Goal: Information Seeking & Learning: Learn about a topic

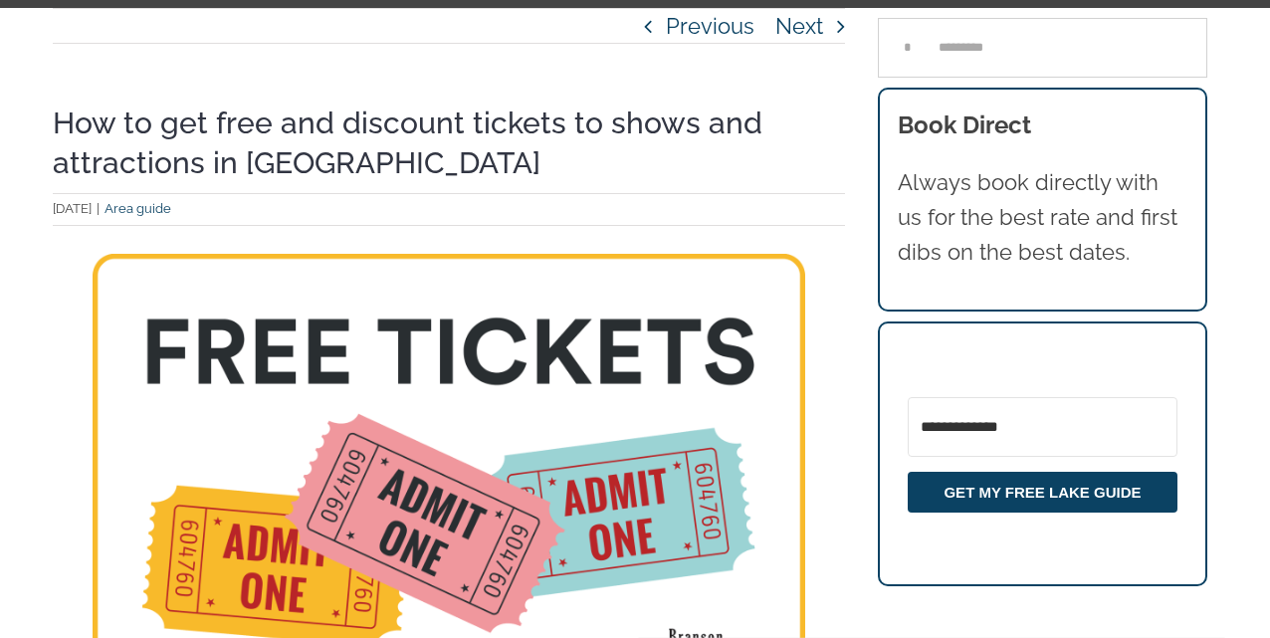
scroll to position [119, 0]
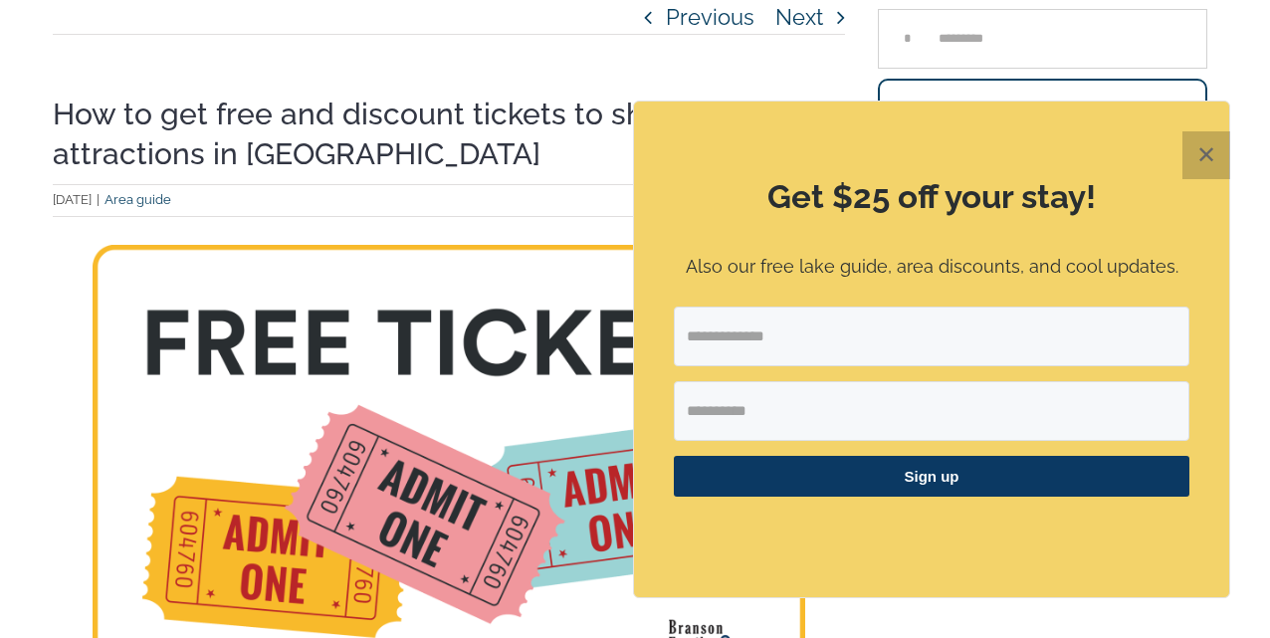
click at [1200, 147] on button "✕" at bounding box center [1207, 155] width 48 height 48
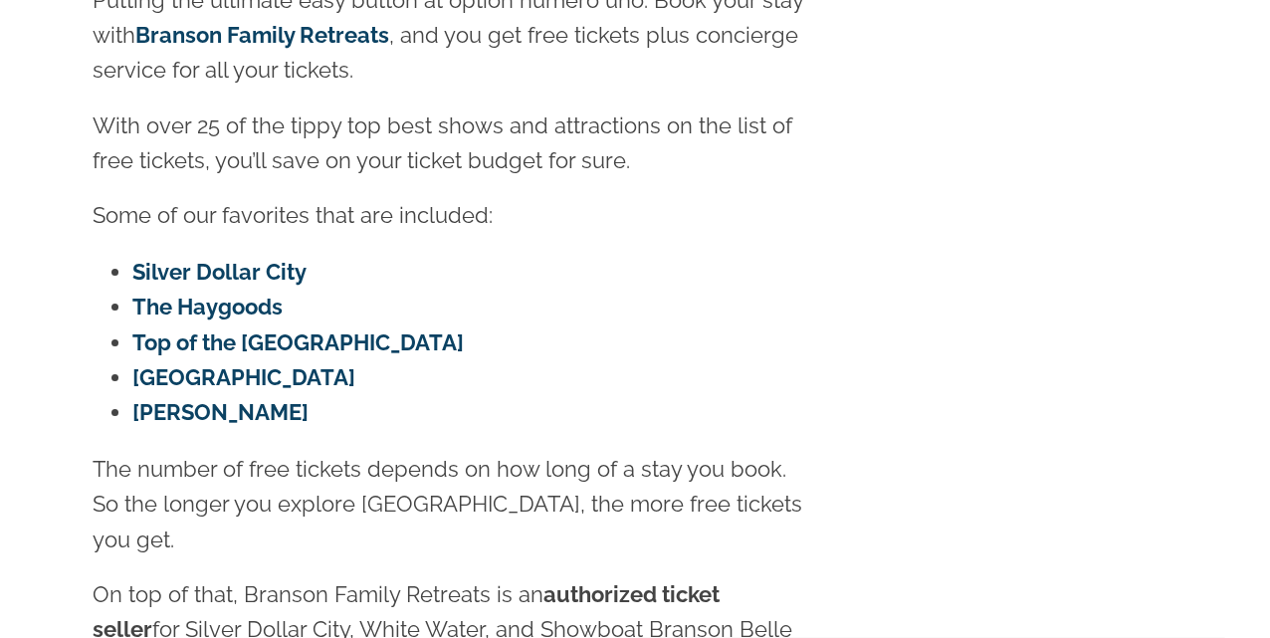
scroll to position [1274, 0]
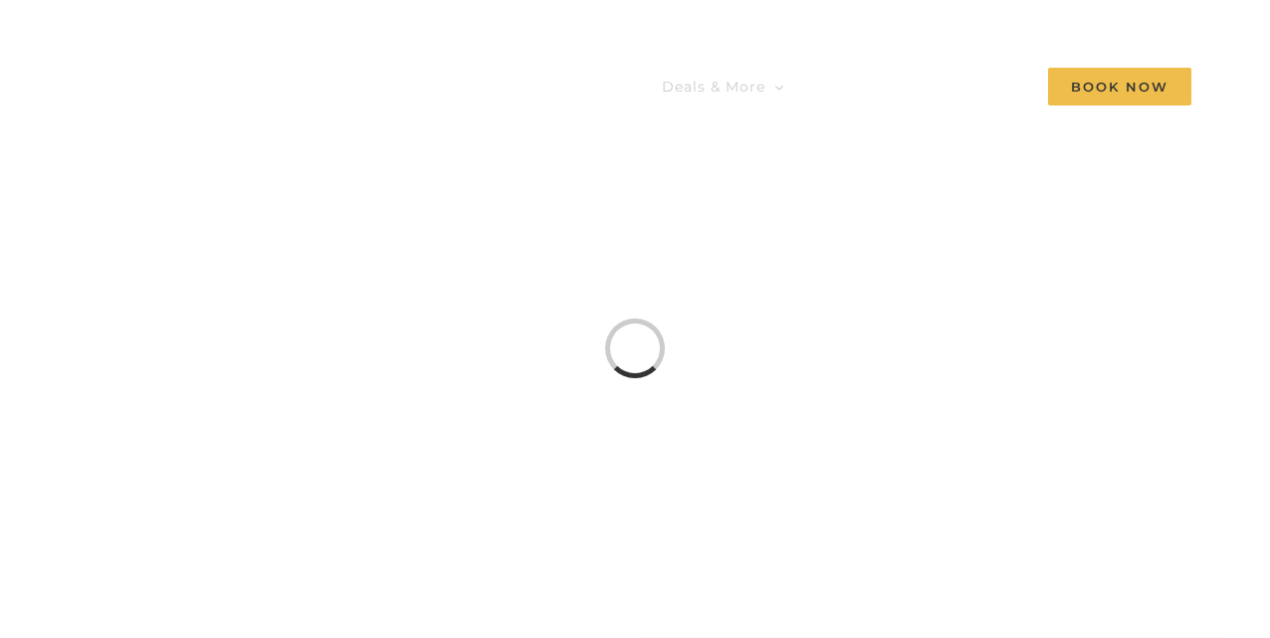
drag, startPoint x: 590, startPoint y: 557, endPoint x: 590, endPoint y: 532, distance: 25.9
click at [590, 535] on div "Loading... FREE TICKETS [GEOGRAPHIC_DATA], Top of the [GEOGRAPHIC_DATA], [GEOGR…" at bounding box center [635, 348] width 1270 height 697
click at [703, 80] on span "Deals & More" at bounding box center [714, 87] width 104 height 14
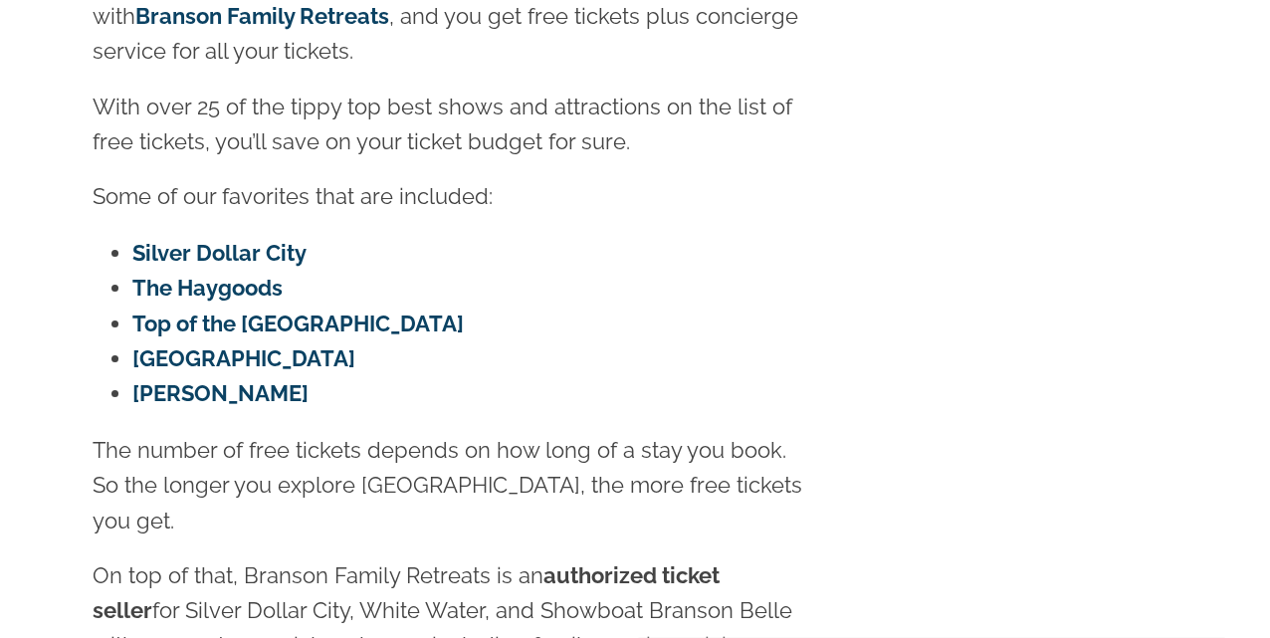
scroll to position [1270, 0]
